Goal: Transaction & Acquisition: Purchase product/service

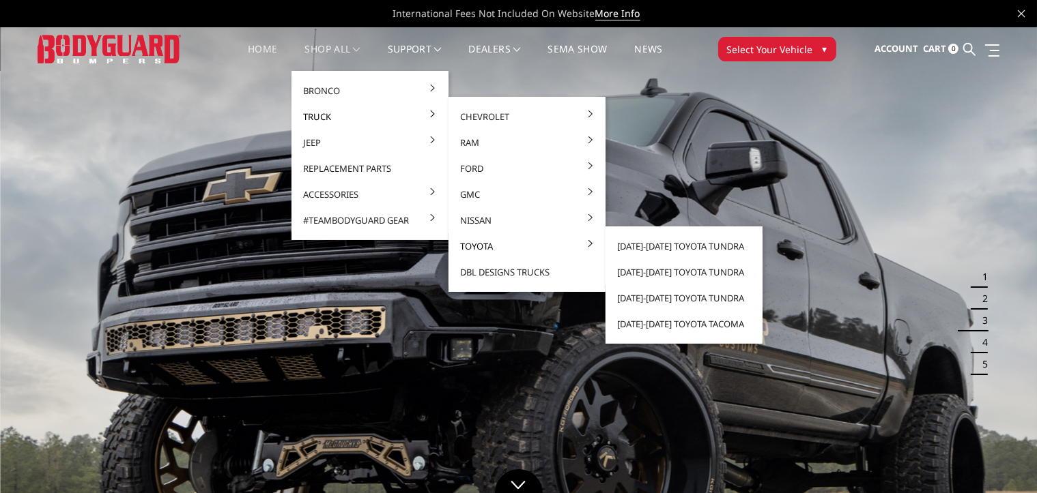
click at [487, 247] on link "Toyota" at bounding box center [527, 246] width 146 height 26
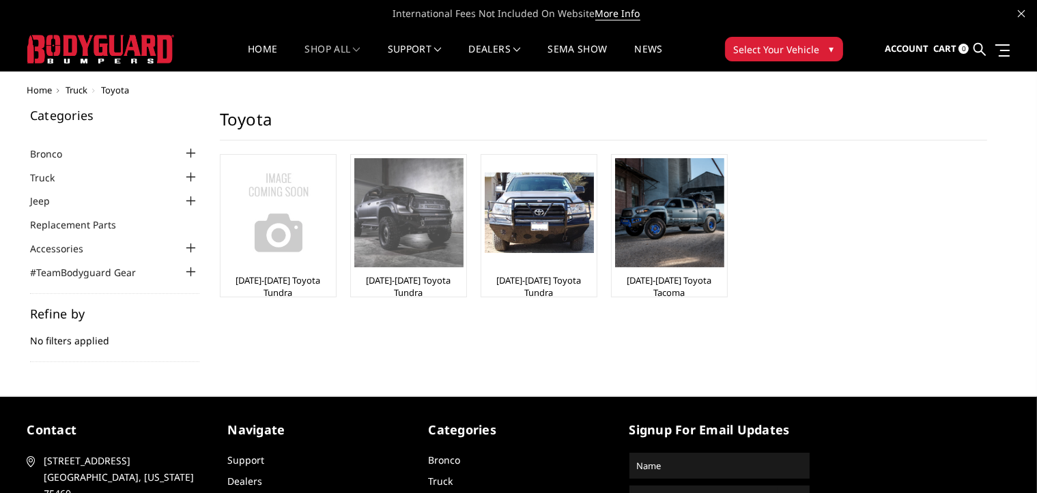
click at [379, 231] on img at bounding box center [408, 212] width 109 height 109
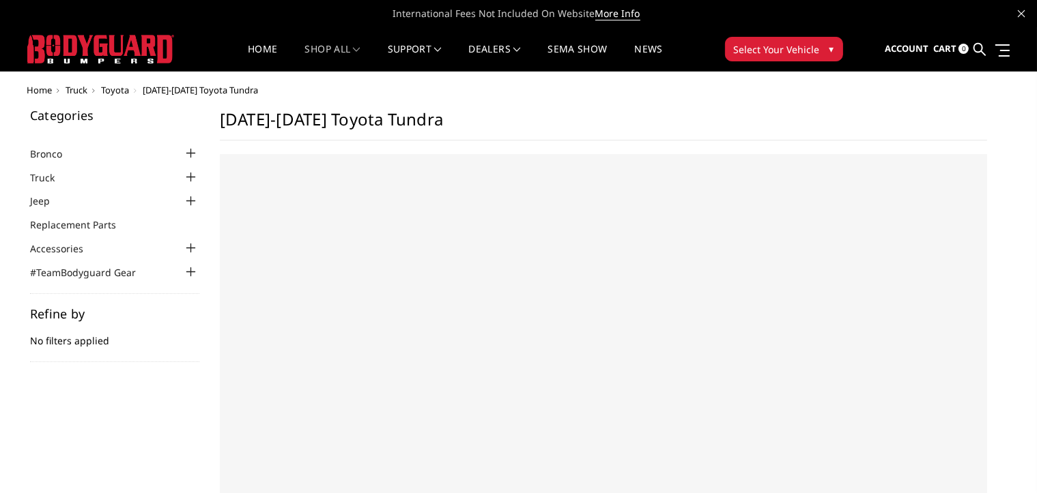
select select "US"
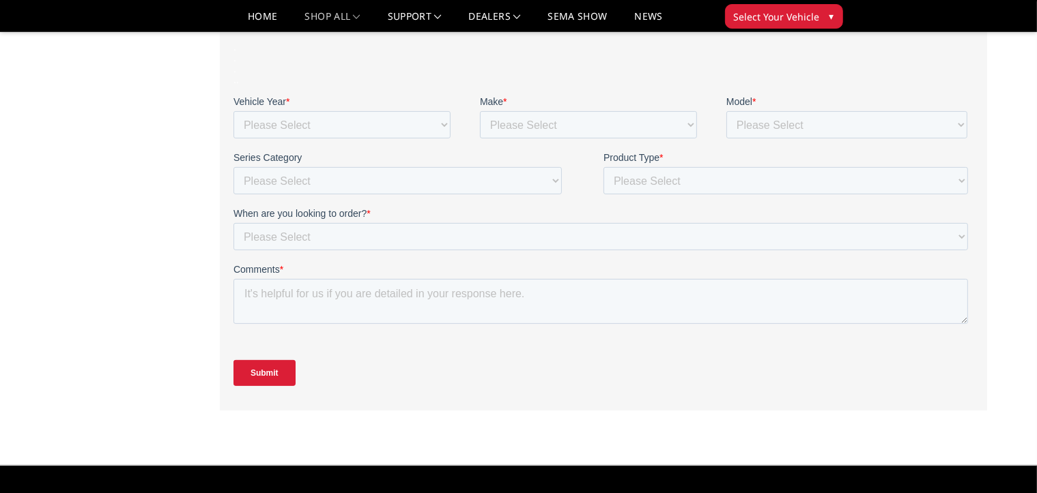
scroll to position [273, 0]
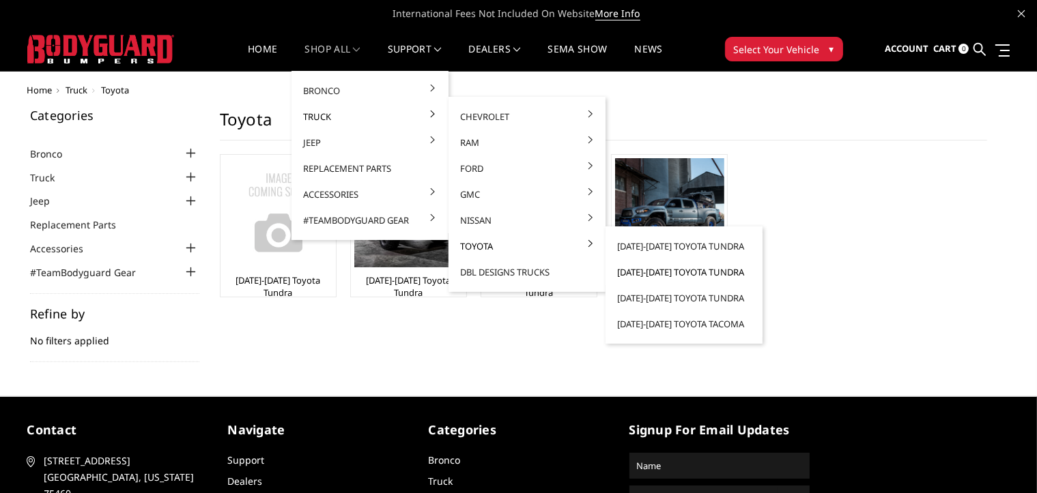
click at [653, 273] on link "[DATE]-[DATE] Toyota Tundra" at bounding box center [684, 272] width 146 height 26
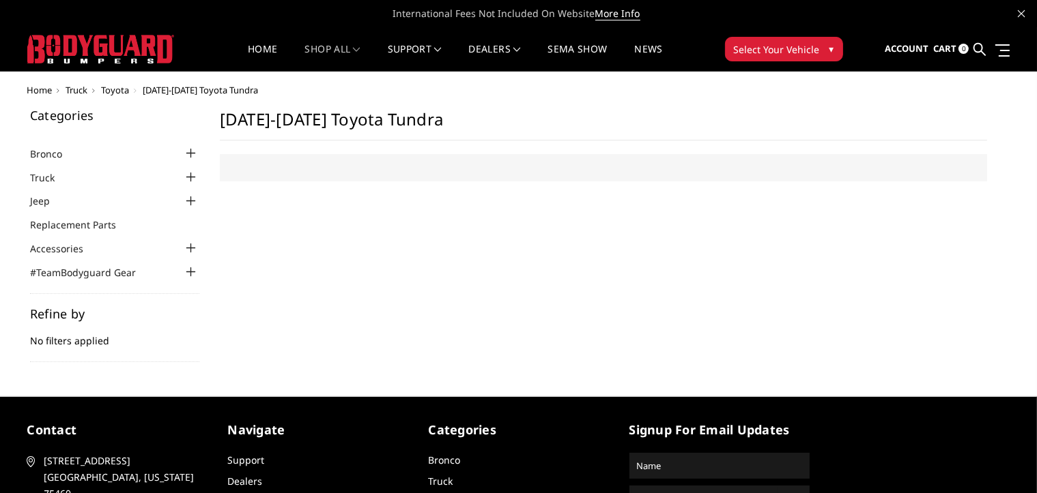
select select "US"
